Goal: Task Accomplishment & Management: Manage account settings

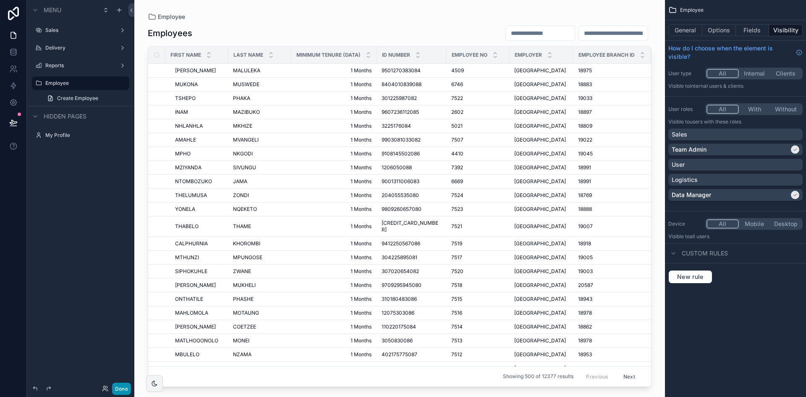
click at [115, 386] on button "Done" at bounding box center [121, 388] width 19 height 12
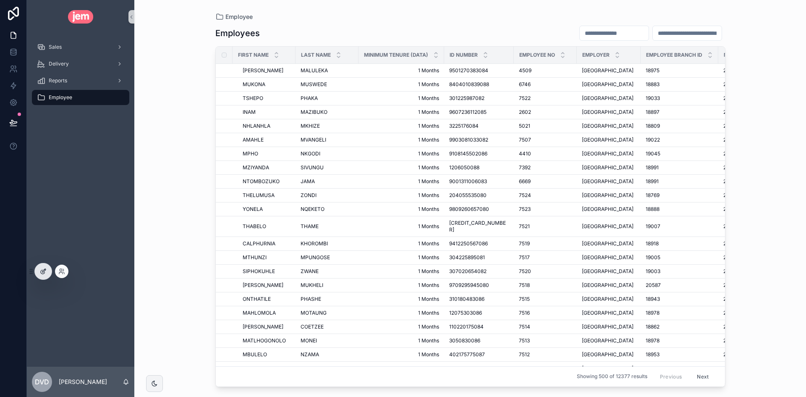
click at [47, 274] on div at bounding box center [43, 271] width 17 height 16
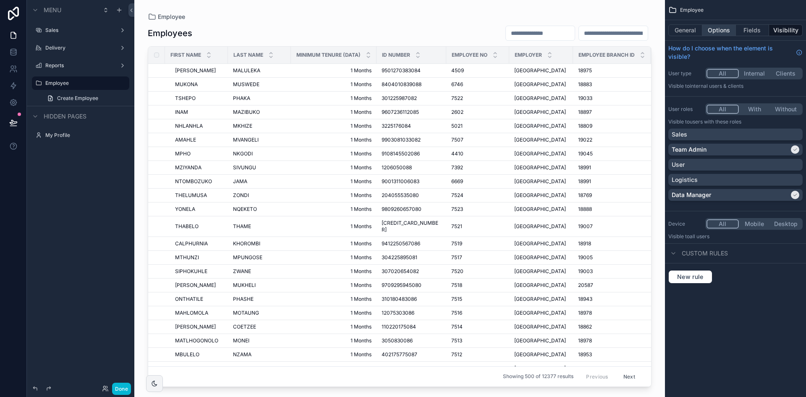
click at [715, 34] on button "Options" at bounding box center [719, 30] width 34 height 12
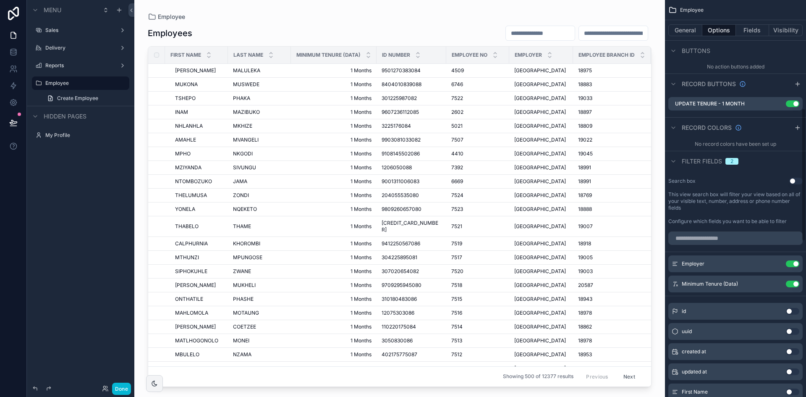
scroll to position [420, 0]
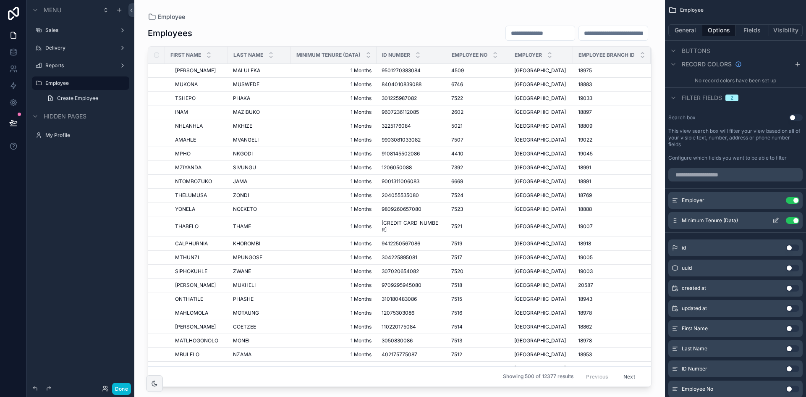
click at [792, 220] on button "Use setting" at bounding box center [792, 220] width 13 height 7
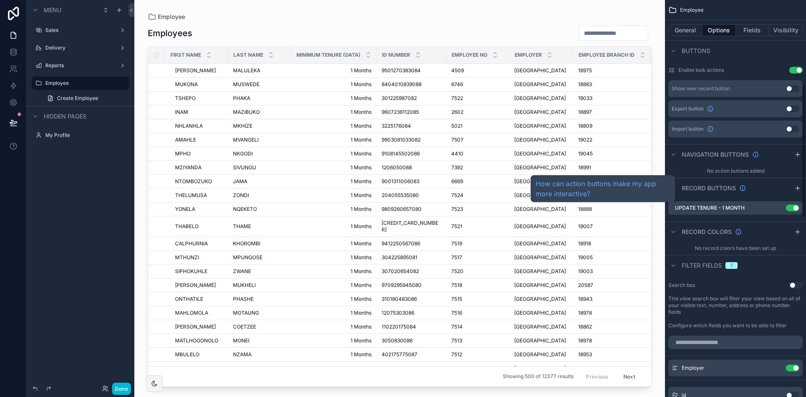
scroll to position [252, 0]
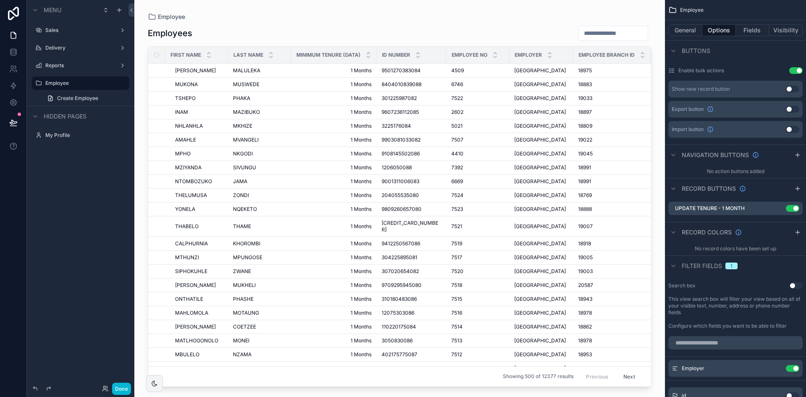
drag, startPoint x: 793, startPoint y: 206, endPoint x: 721, endPoint y: 257, distance: 88.0
click at [793, 206] on button "Use setting" at bounding box center [792, 208] width 13 height 7
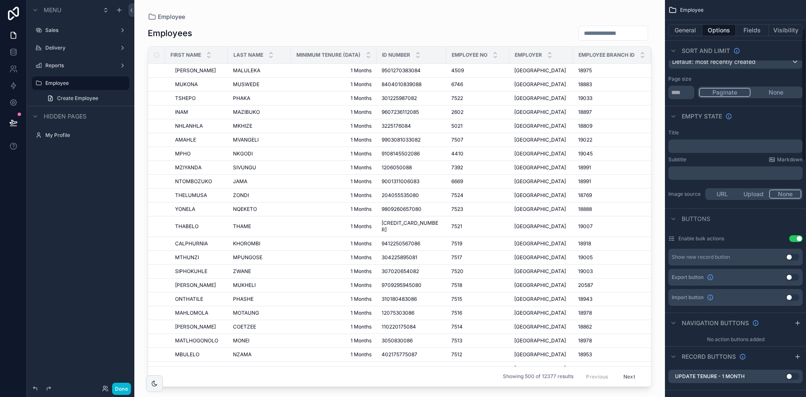
scroll to position [0, 0]
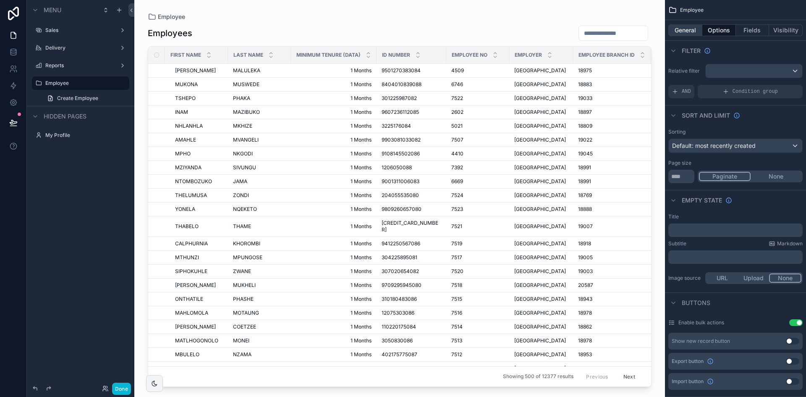
click at [693, 29] on button "General" at bounding box center [685, 30] width 34 height 12
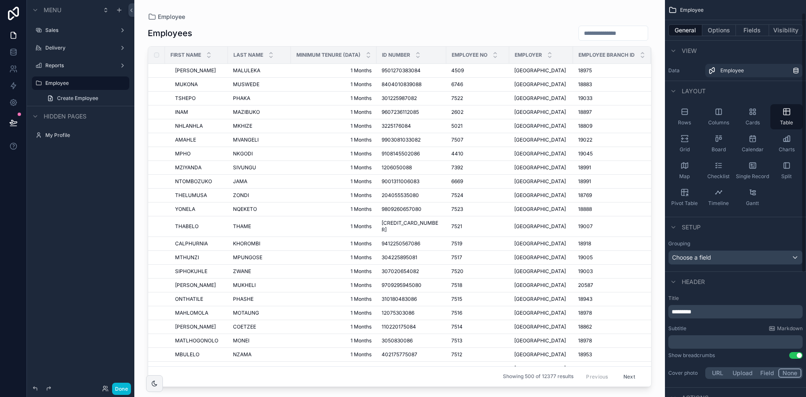
scroll to position [209, 0]
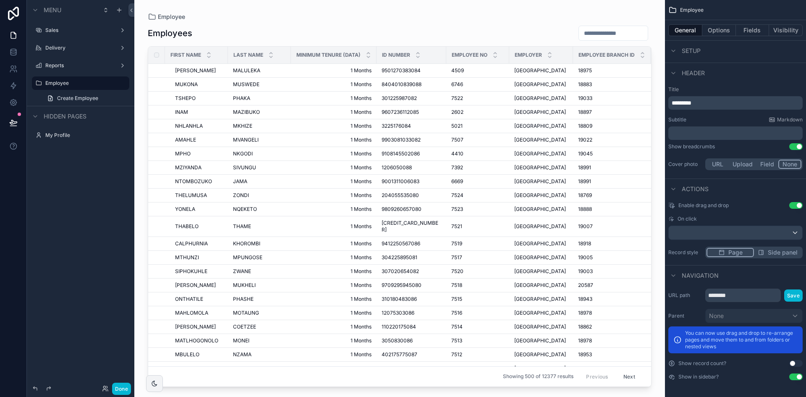
click at [793, 363] on button "Use setting" at bounding box center [795, 363] width 13 height 7
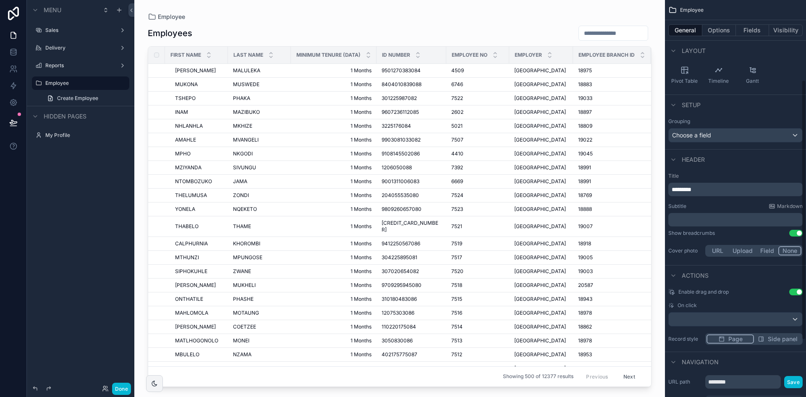
scroll to position [0, 0]
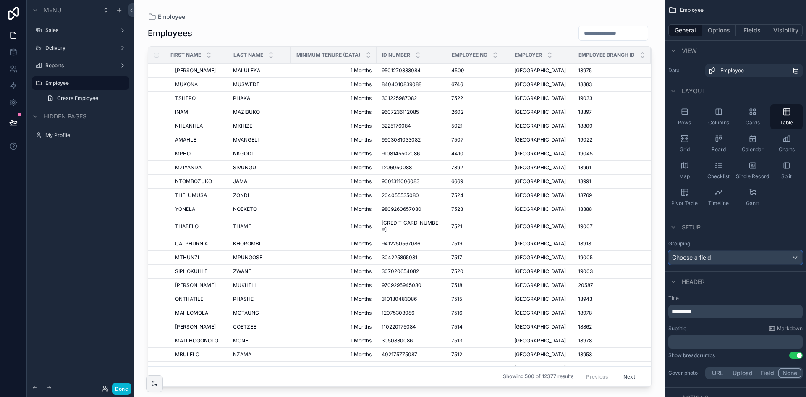
click at [740, 261] on div "Choose a field" at bounding box center [734, 257] width 133 height 13
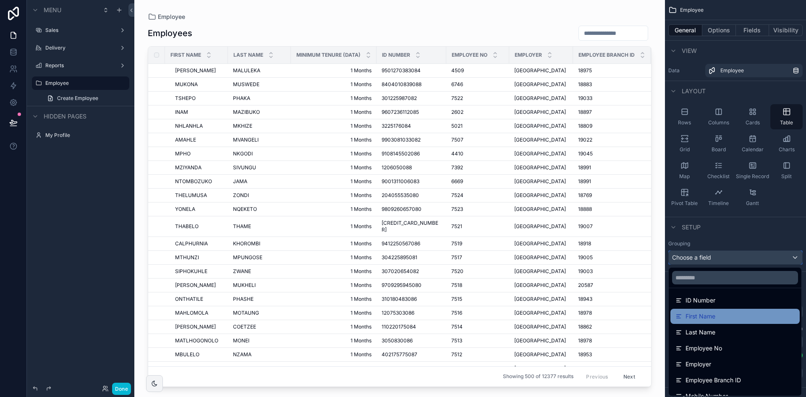
scroll to position [84, 0]
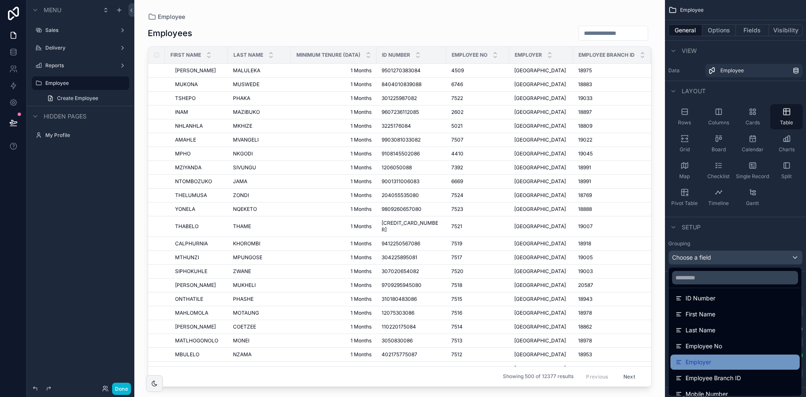
click at [729, 359] on div "Employer" at bounding box center [734, 362] width 119 height 10
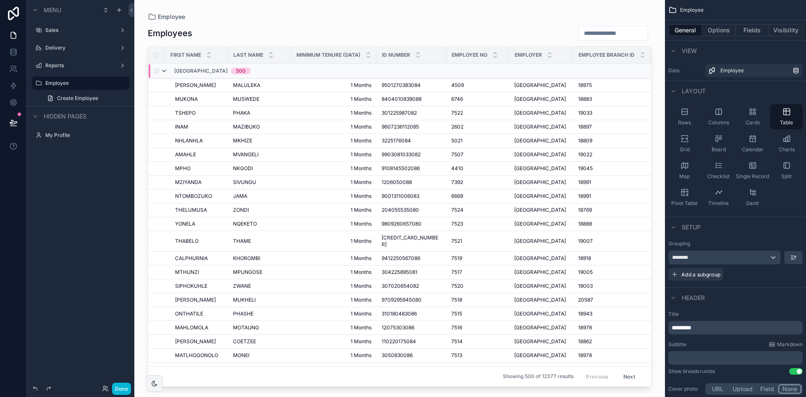
click at [165, 71] on icon "scrollable content" at bounding box center [164, 71] width 7 height 7
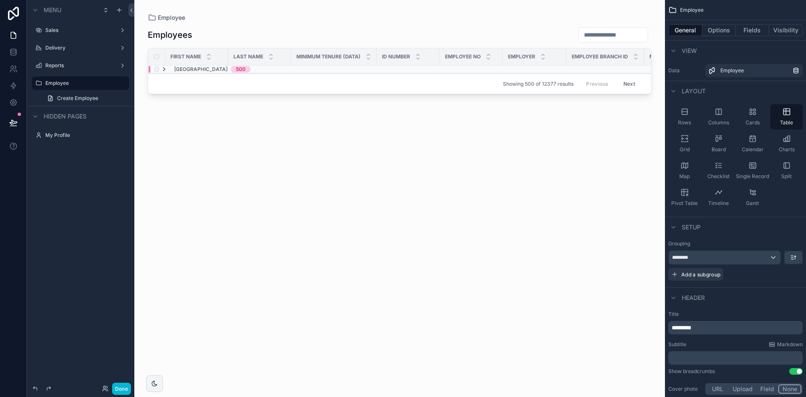
click at [165, 68] on icon "scrollable content" at bounding box center [164, 69] width 7 height 7
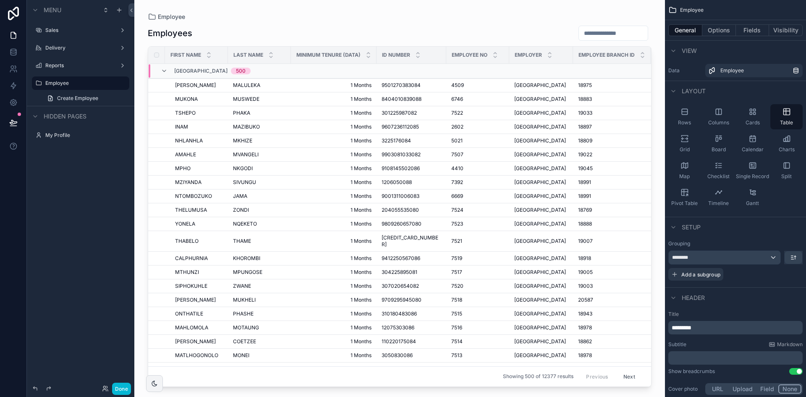
click at [509, 35] on div "Employees" at bounding box center [400, 33] width 504 height 16
click at [718, 33] on button "Options" at bounding box center [719, 30] width 34 height 12
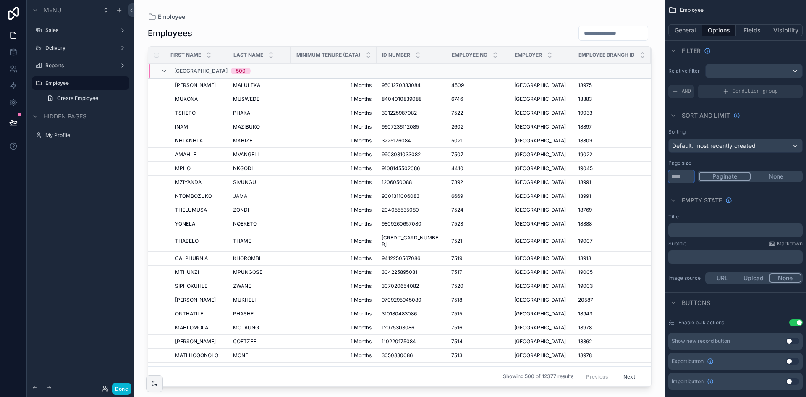
click at [685, 176] on input "***" at bounding box center [681, 176] width 26 height 13
click at [686, 177] on input "***" at bounding box center [681, 176] width 26 height 13
type input "****"
click at [746, 160] on div "Page size" at bounding box center [735, 162] width 134 height 7
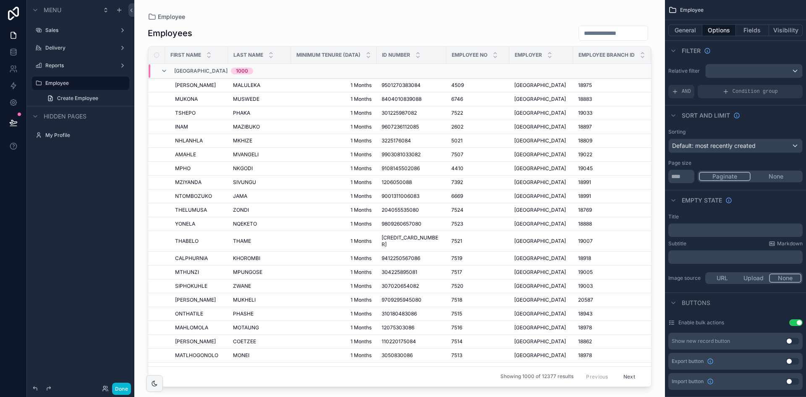
click at [586, 36] on input "scrollable content" at bounding box center [613, 33] width 69 height 12
click at [601, 32] on input "scrollable content" at bounding box center [613, 33] width 69 height 12
click at [623, 370] on button "Next" at bounding box center [628, 376] width 23 height 13
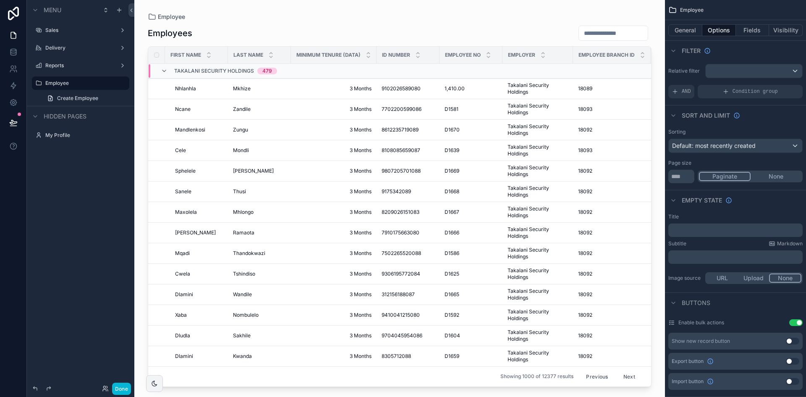
drag, startPoint x: 791, startPoint y: 382, endPoint x: 799, endPoint y: 396, distance: 16.2
click at [791, 382] on button "Use setting" at bounding box center [792, 381] width 13 height 7
click at [793, 360] on button "Use setting" at bounding box center [792, 361] width 13 height 7
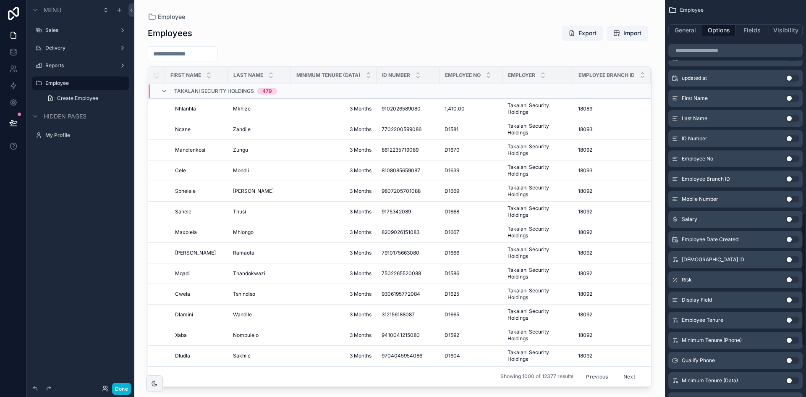
scroll to position [671, 0]
click at [794, 238] on button "Use setting" at bounding box center [792, 237] width 13 height 7
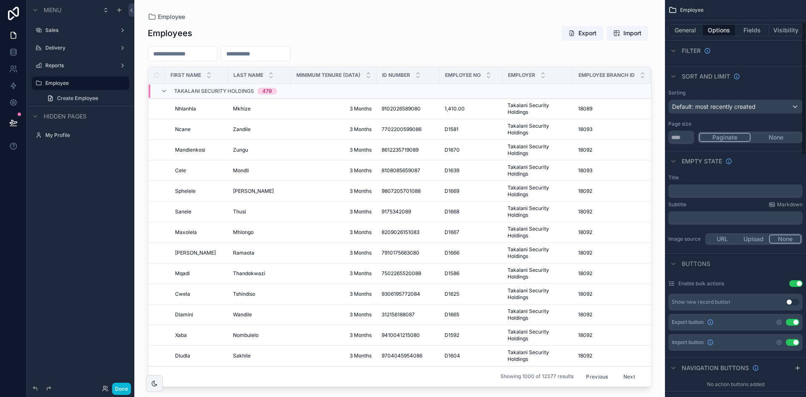
scroll to position [0, 0]
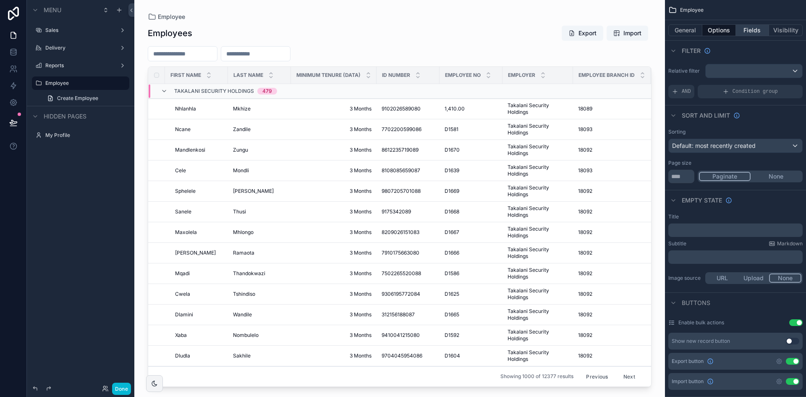
click at [753, 31] on button "Fields" at bounding box center [753, 30] width 34 height 12
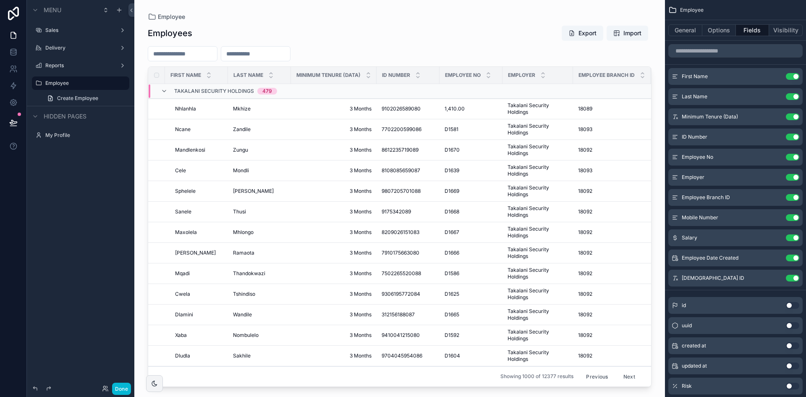
click at [796, 307] on button "Use setting" at bounding box center [792, 305] width 13 height 7
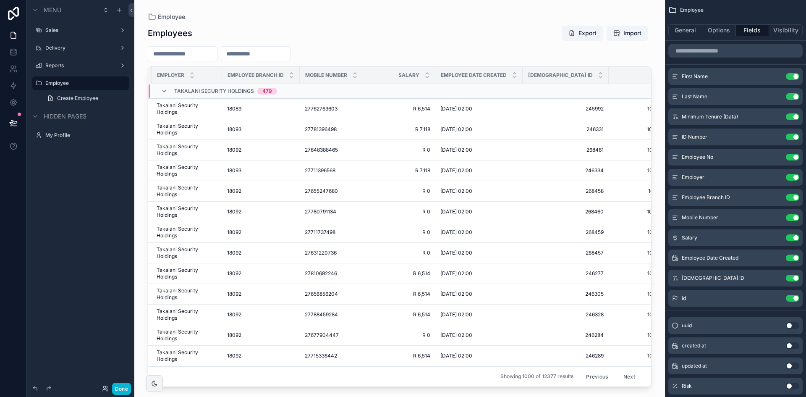
scroll to position [0, 356]
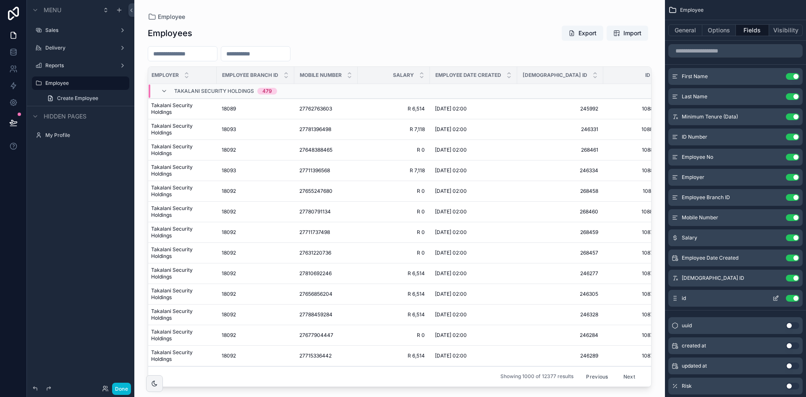
click at [791, 298] on button "Use setting" at bounding box center [792, 298] width 13 height 7
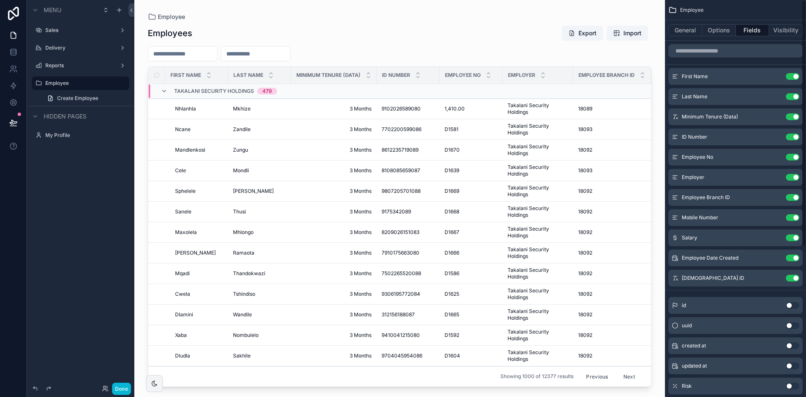
click at [788, 386] on button "Use setting" at bounding box center [792, 385] width 13 height 7
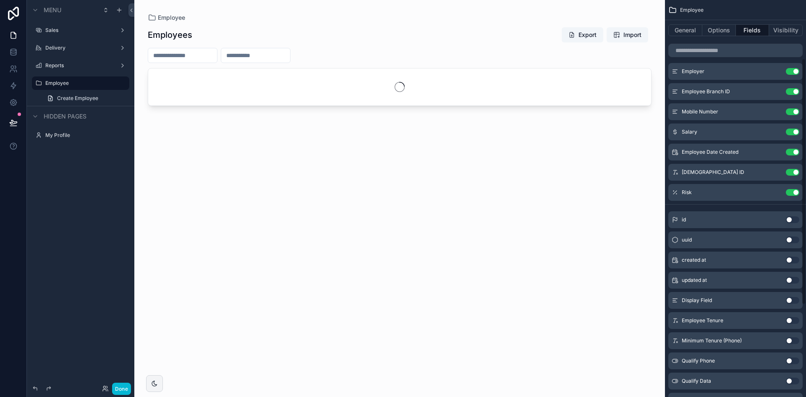
scroll to position [126, 0]
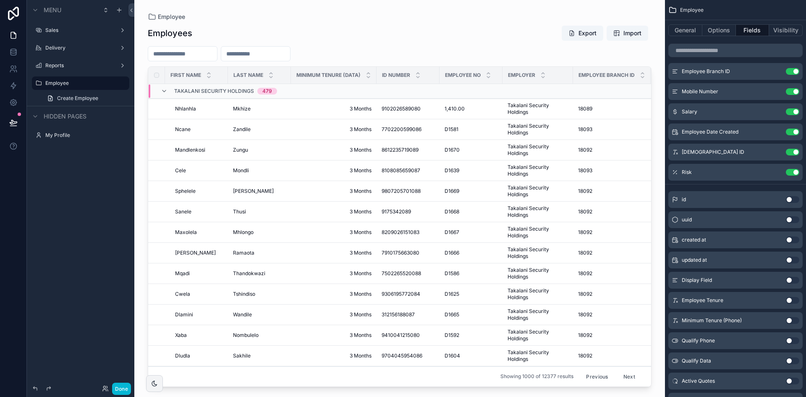
click at [791, 320] on button "Use setting" at bounding box center [792, 320] width 13 height 7
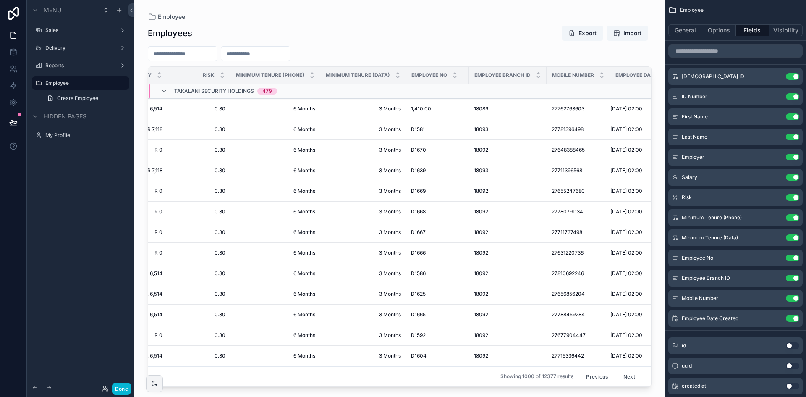
scroll to position [0, 412]
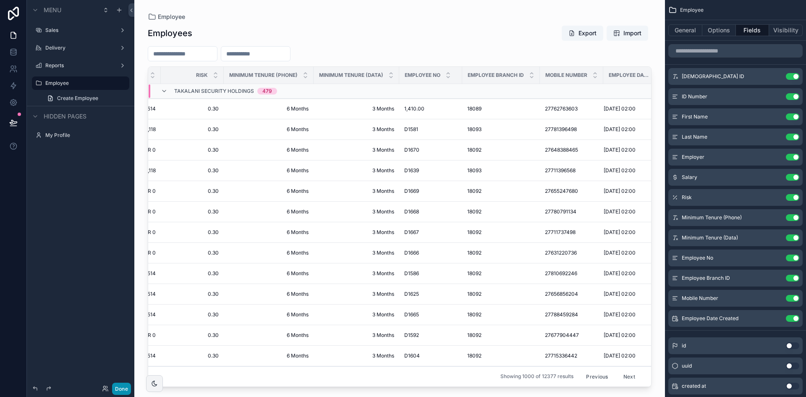
click at [121, 394] on button "Done" at bounding box center [121, 388] width 19 height 12
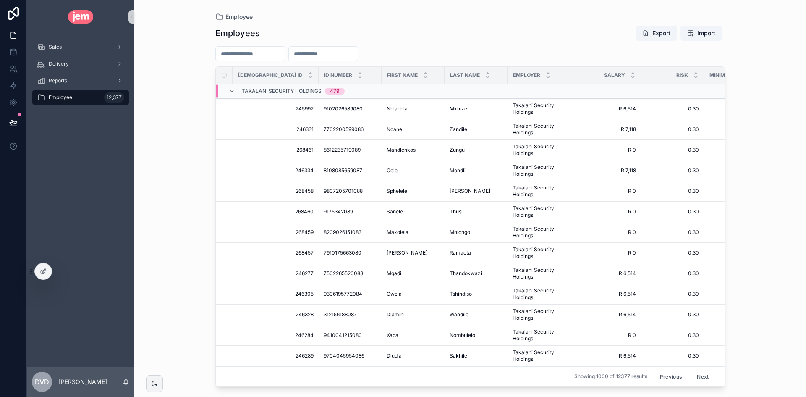
click at [249, 53] on input "scrollable content" at bounding box center [250, 54] width 69 height 12
click at [335, 52] on input "scrollable content" at bounding box center [323, 54] width 69 height 12
click at [43, 272] on icon at bounding box center [43, 270] width 3 height 3
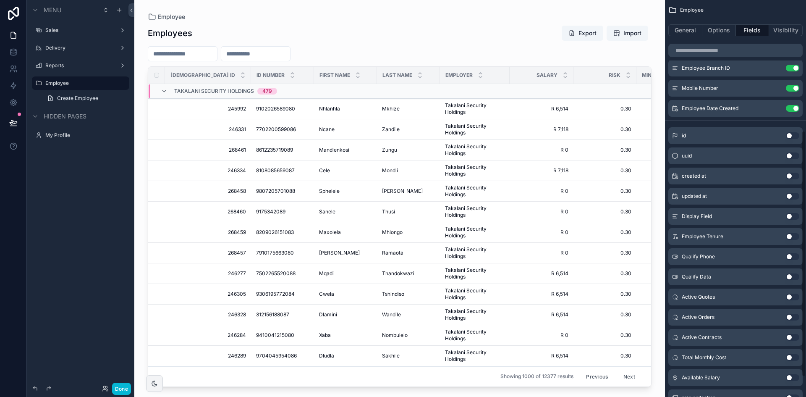
scroll to position [243, 0]
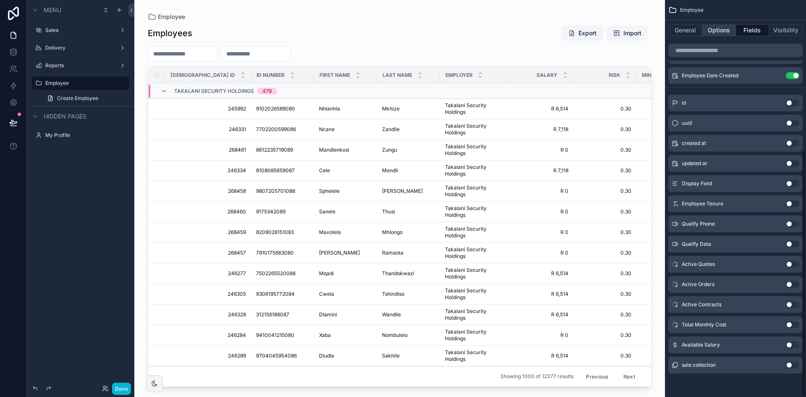
click at [714, 26] on button "Options" at bounding box center [719, 30] width 34 height 12
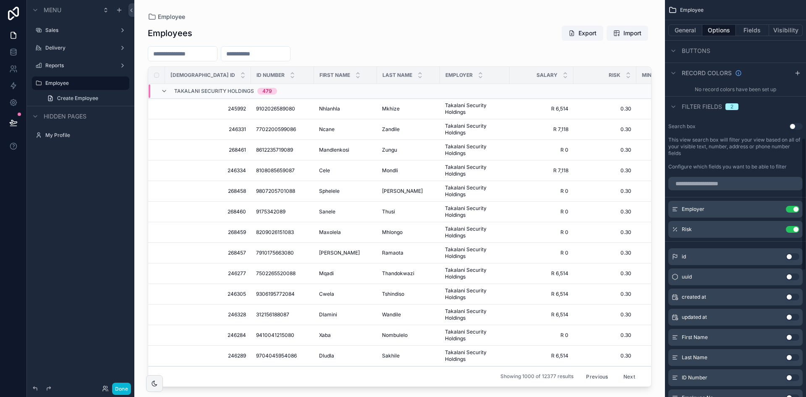
scroll to position [410, 0]
click at [791, 125] on button "Use setting" at bounding box center [795, 126] width 13 height 7
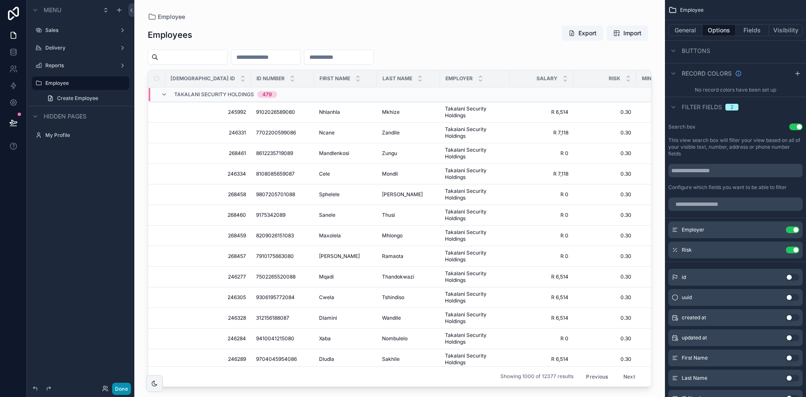
drag, startPoint x: 126, startPoint y: 387, endPoint x: 197, endPoint y: 395, distance: 71.4
click at [126, 387] on button "Done" at bounding box center [121, 388] width 19 height 12
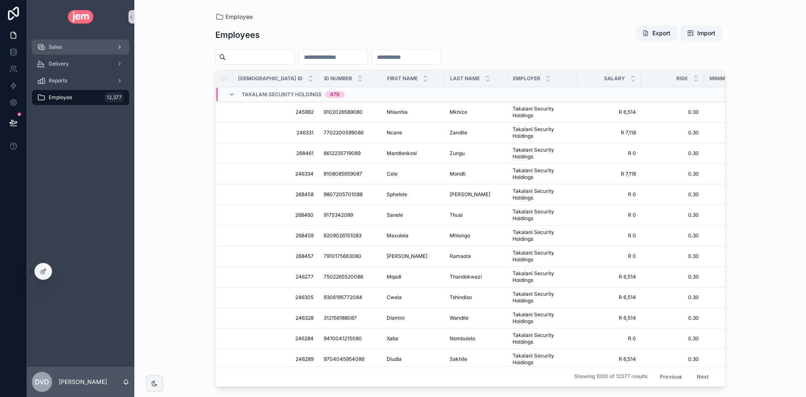
click at [77, 49] on div "Sales" at bounding box center [80, 46] width 87 height 13
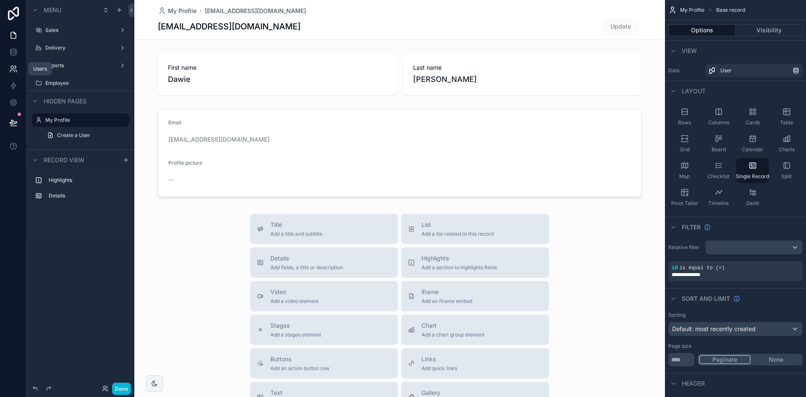
click at [15, 64] on link at bounding box center [13, 68] width 26 height 17
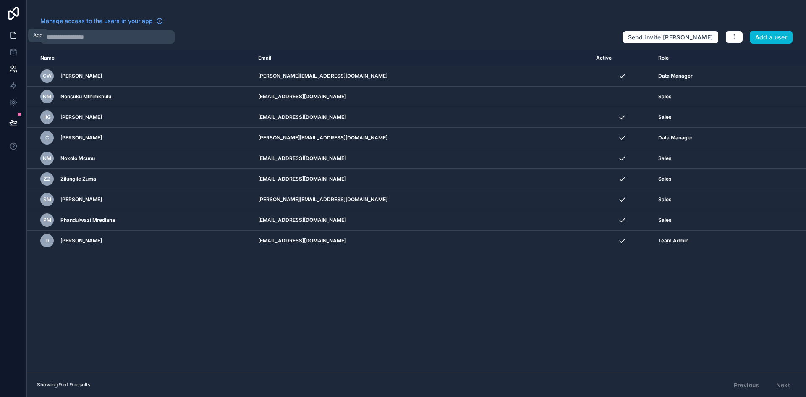
click at [15, 32] on icon at bounding box center [13, 35] width 8 height 8
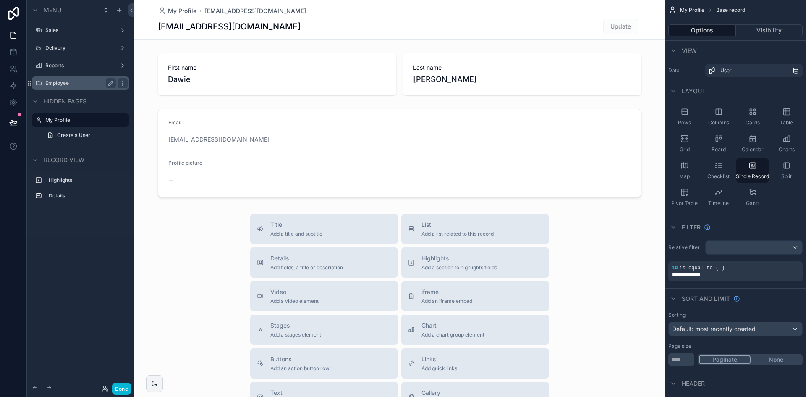
click at [66, 82] on label "Employee" at bounding box center [78, 83] width 67 height 7
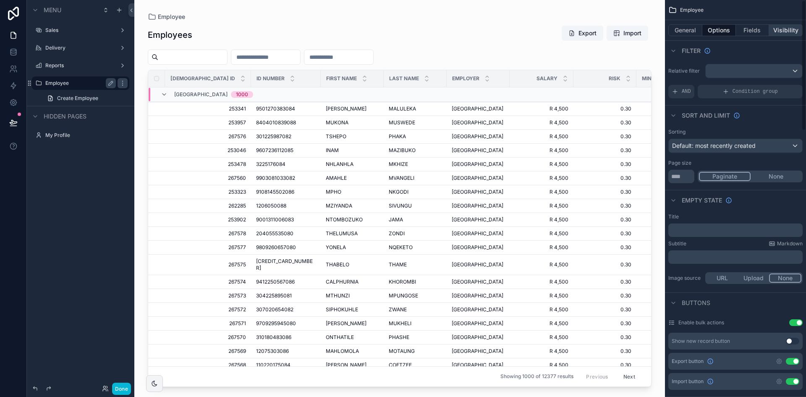
click at [782, 32] on button "Visibility" at bounding box center [786, 30] width 34 height 12
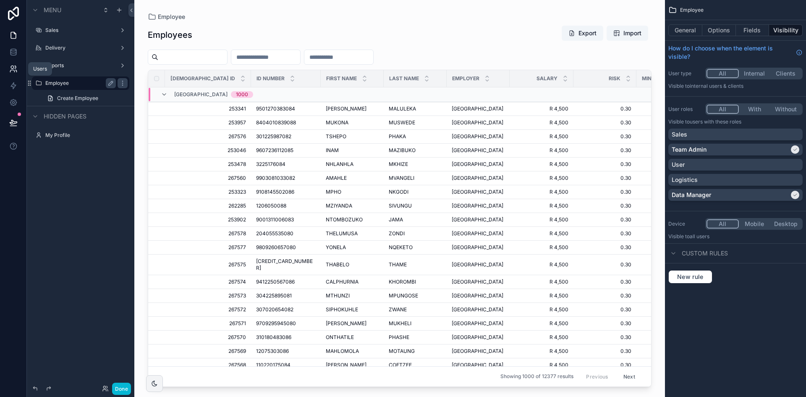
click at [14, 72] on icon at bounding box center [13, 69] width 8 height 8
click at [16, 120] on icon at bounding box center [13, 122] width 8 height 8
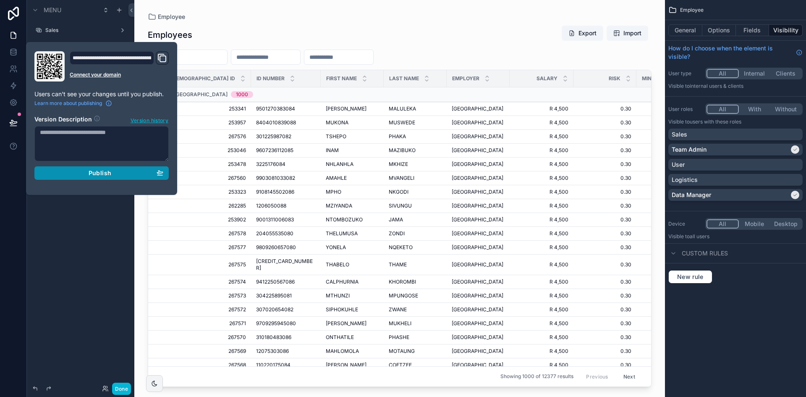
click at [100, 170] on span "Publish" at bounding box center [100, 173] width 23 height 8
